Goal: Task Accomplishment & Management: Use online tool/utility

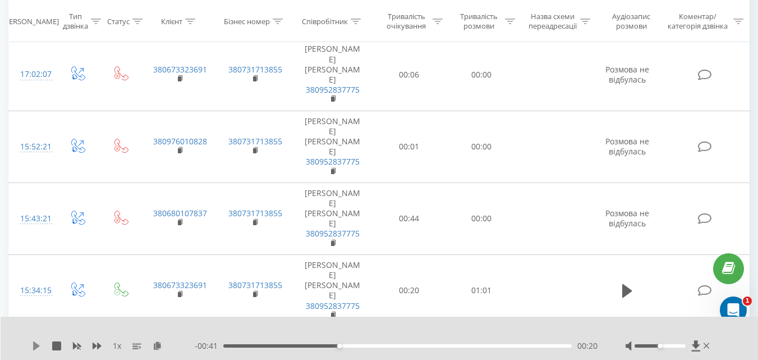
click at [36, 342] on icon at bounding box center [36, 345] width 9 height 9
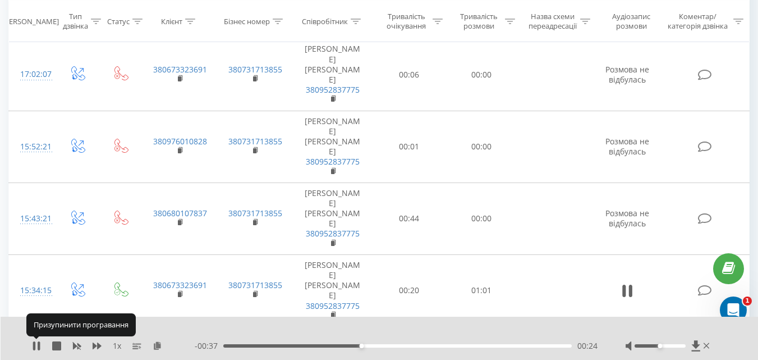
click at [36, 342] on icon at bounding box center [36, 345] width 9 height 9
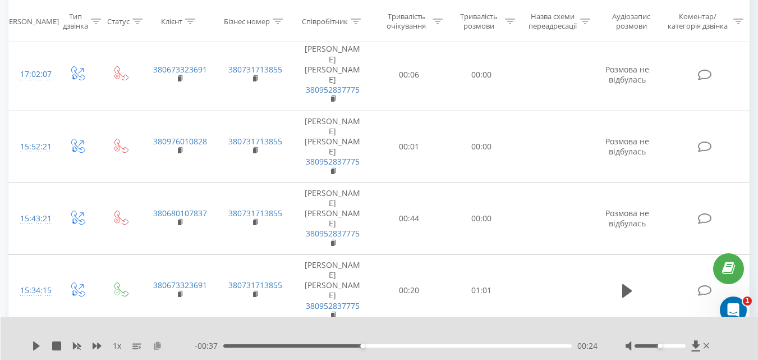
click at [157, 345] on icon at bounding box center [158, 345] width 10 height 8
click at [38, 343] on icon at bounding box center [36, 345] width 9 height 9
click at [50, 348] on div "1 x" at bounding box center [113, 345] width 163 height 11
click at [56, 347] on icon at bounding box center [56, 345] width 9 height 9
click at [157, 345] on icon at bounding box center [158, 345] width 10 height 8
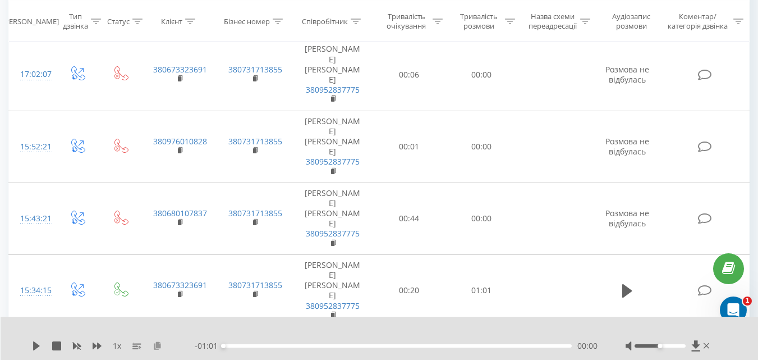
click at [157, 348] on icon at bounding box center [158, 345] width 10 height 8
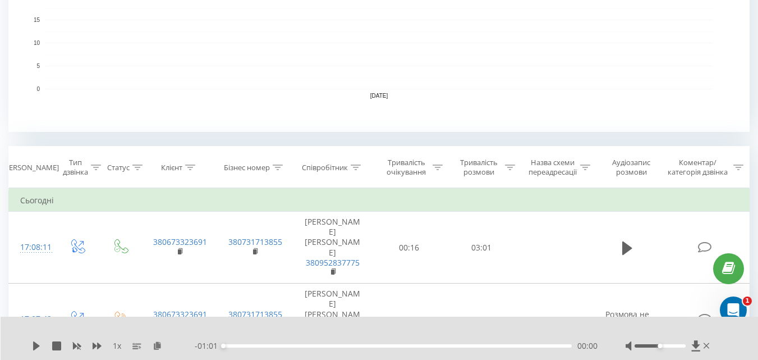
scroll to position [341, 0]
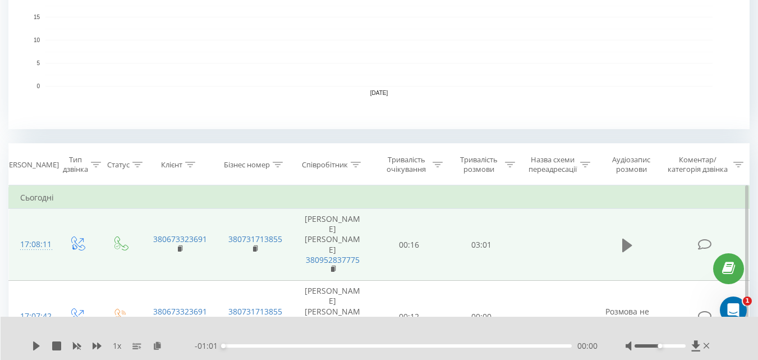
click at [625, 238] on icon at bounding box center [627, 244] width 10 height 13
click at [158, 346] on icon at bounding box center [158, 345] width 10 height 8
click at [39, 348] on icon at bounding box center [39, 345] width 2 height 9
